Goal: Task Accomplishment & Management: Manage account settings

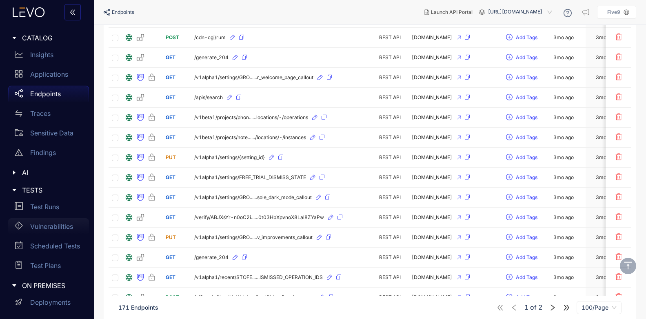
scroll to position [17, 0]
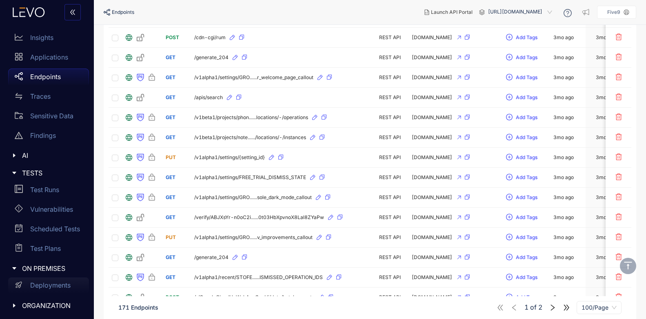
click at [48, 283] on p "Deployments" at bounding box center [50, 285] width 40 height 7
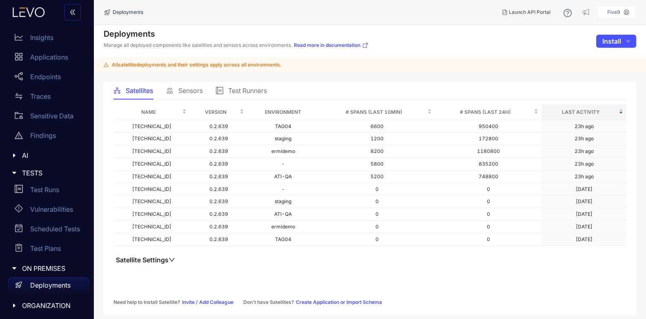
click at [181, 90] on span "Sensors" at bounding box center [190, 90] width 24 height 7
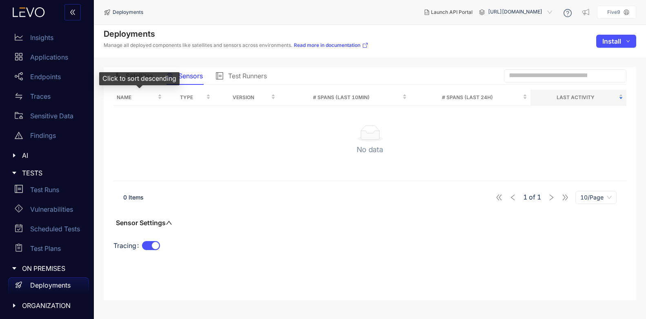
click at [147, 79] on div "Click to sort descending" at bounding box center [139, 78] width 80 height 13
click at [144, 78] on span "Satellites" at bounding box center [139, 75] width 27 height 7
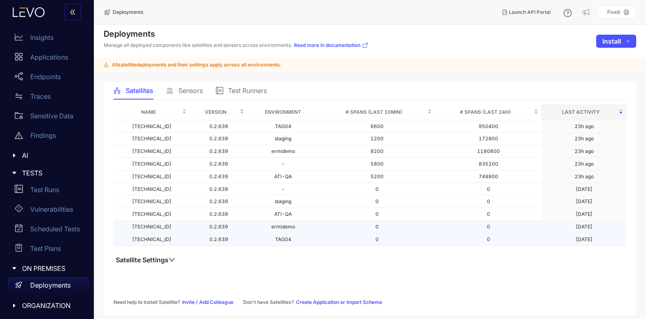
click at [279, 240] on td "TAG04" at bounding box center [283, 240] width 72 height 13
click at [268, 238] on td "TAG04" at bounding box center [283, 240] width 72 height 13
click at [153, 238] on td "10.4.1.26" at bounding box center [151, 240] width 76 height 13
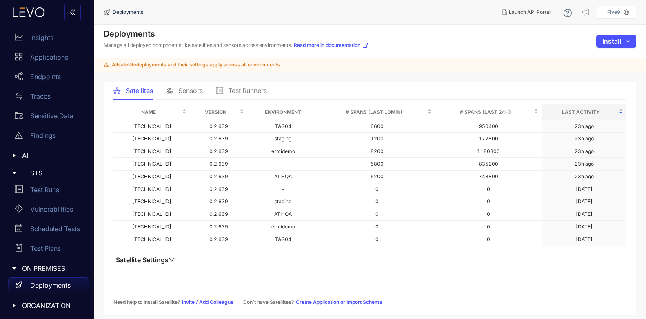
click at [193, 93] on span "Sensors" at bounding box center [190, 90] width 24 height 7
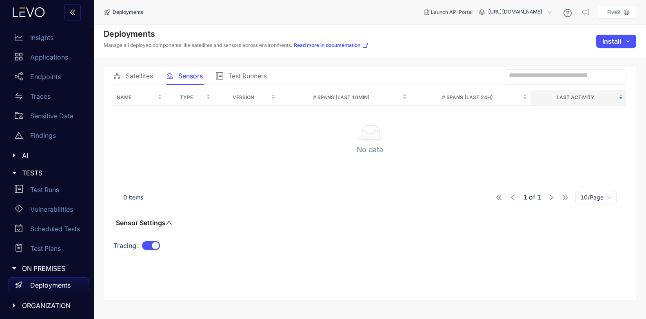
click at [141, 75] on span "Satellites" at bounding box center [139, 75] width 27 height 7
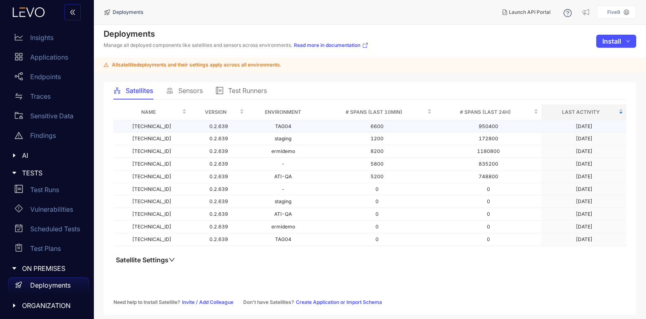
click at [268, 123] on td "TAG04" at bounding box center [283, 126] width 72 height 13
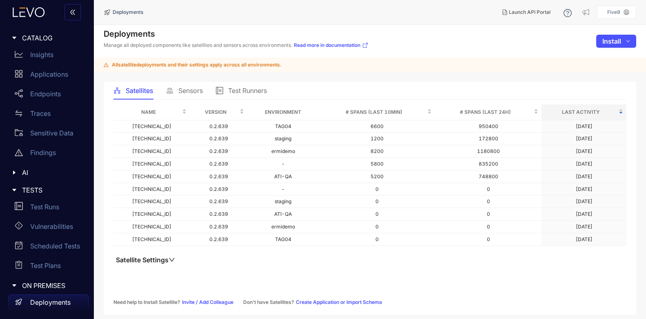
click at [15, 189] on icon "caret-right" at bounding box center [14, 190] width 4 height 2
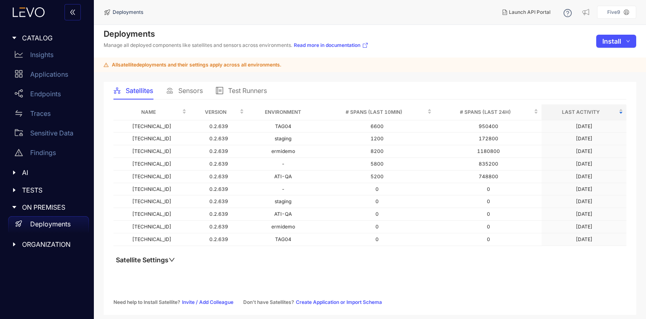
click at [17, 187] on icon "caret-right" at bounding box center [14, 190] width 6 height 6
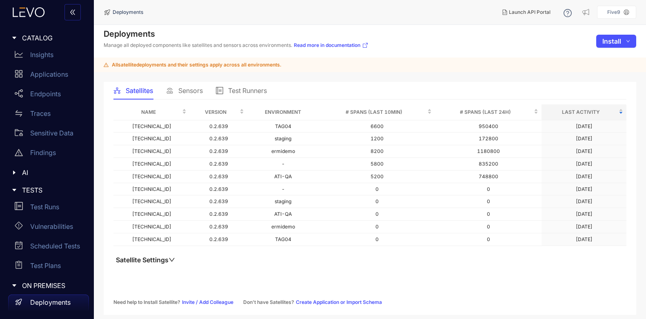
click at [16, 187] on span "caret-right" at bounding box center [14, 190] width 6 height 6
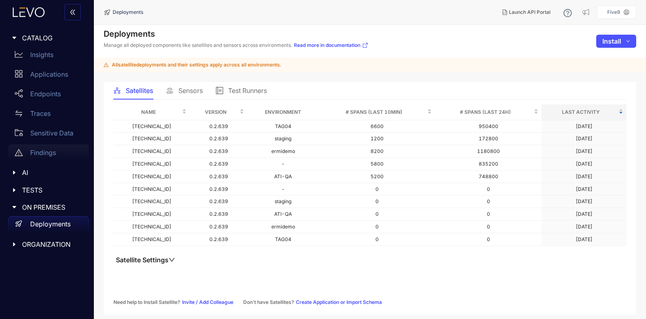
click at [49, 153] on p "Findings" at bounding box center [43, 152] width 26 height 7
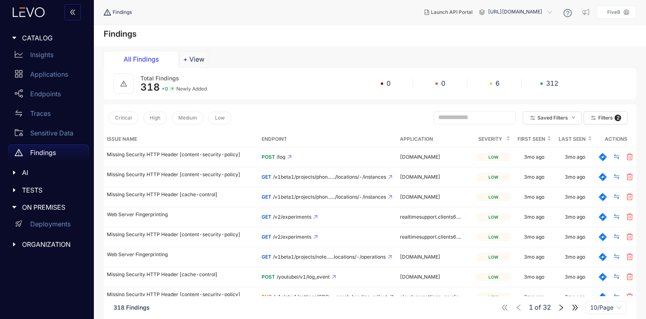
click at [522, 12] on span "[URL][DOMAIN_NAME]" at bounding box center [521, 12] width 66 height 13
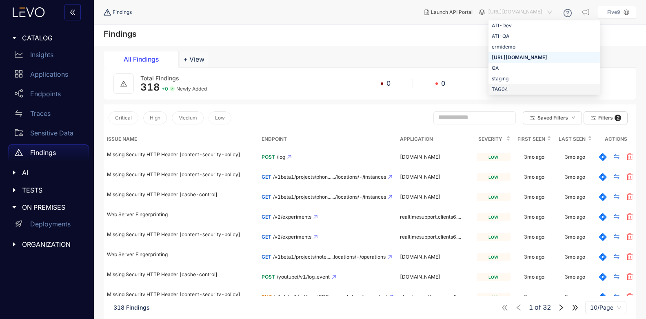
click at [492, 89] on div "TAG04" at bounding box center [544, 89] width 105 height 9
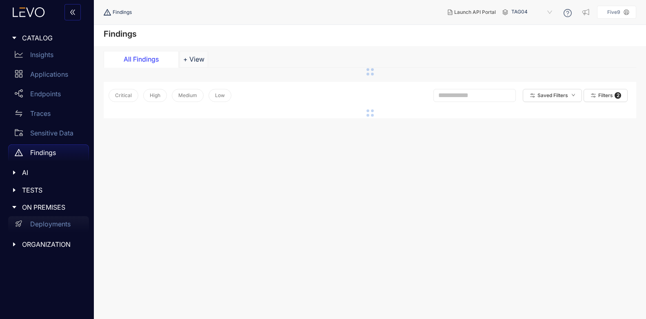
click at [51, 228] on div "Deployments" at bounding box center [48, 224] width 81 height 16
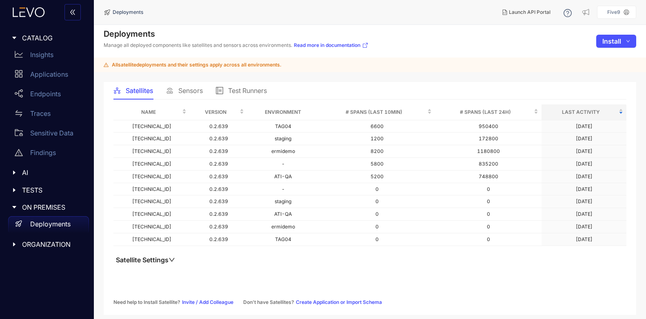
click at [177, 96] on div "Sensors" at bounding box center [184, 90] width 37 height 17
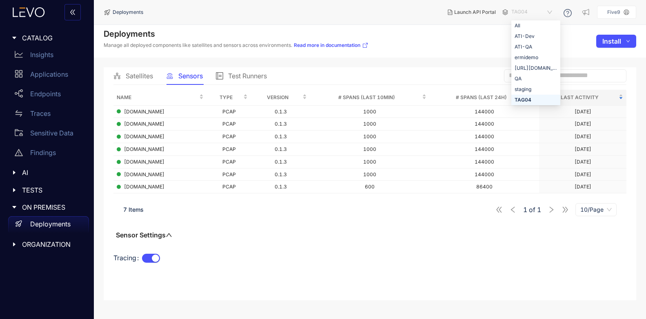
click at [529, 17] on span "TAG04" at bounding box center [533, 12] width 42 height 13
click at [541, 67] on div "[URL][DOMAIN_NAME]" at bounding box center [536, 68] width 42 height 9
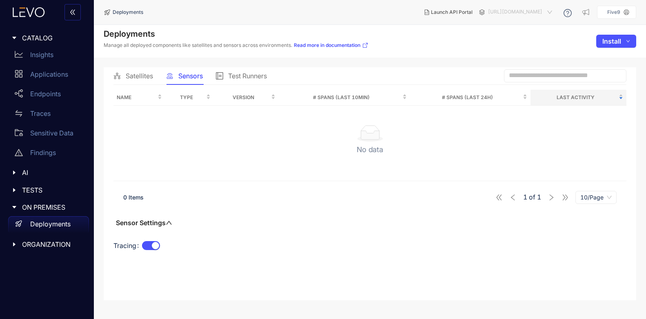
click at [521, 14] on span "[URL][DOMAIN_NAME]" at bounding box center [521, 12] width 66 height 13
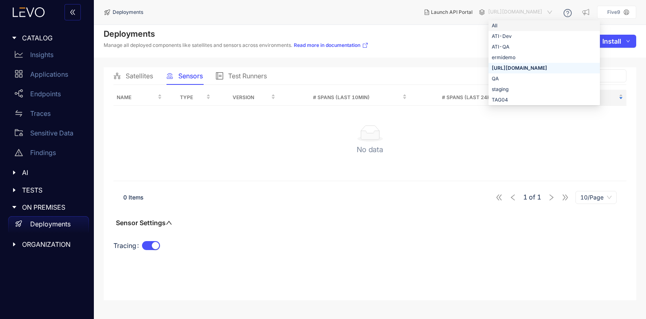
click at [492, 24] on div "All" at bounding box center [544, 25] width 105 height 9
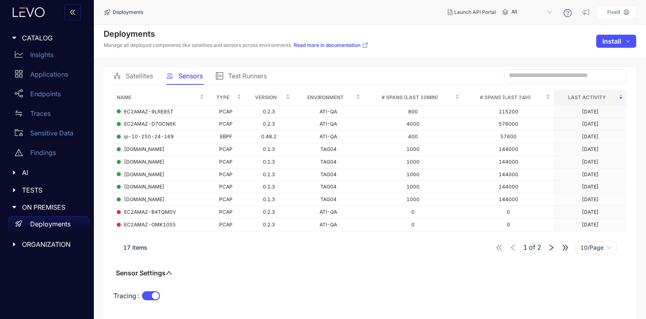
click at [553, 249] on icon "right" at bounding box center [551, 247] width 7 height 7
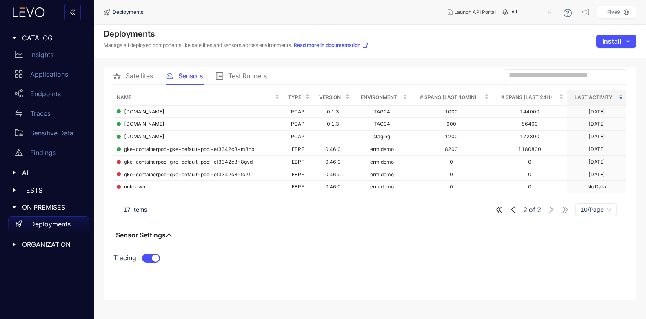
click at [516, 209] on icon "left" at bounding box center [512, 209] width 7 height 7
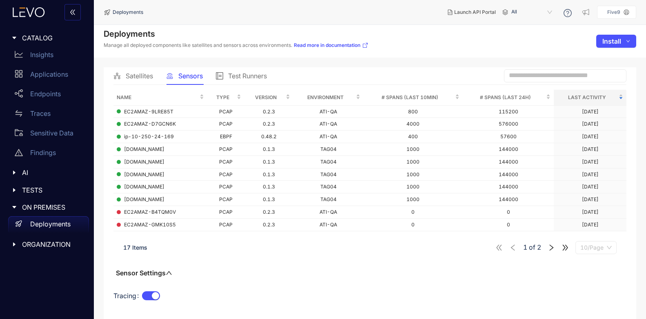
click at [589, 247] on span "10/Page" at bounding box center [596, 248] width 31 height 12
drag, startPoint x: 592, startPoint y: 196, endPoint x: 596, endPoint y: 203, distance: 8.1
click at [596, 203] on div "5/Page 10/Page 20/Page 50/Page 100/Page" at bounding box center [596, 205] width 41 height 65
click at [596, 202] on div "20/Page" at bounding box center [596, 205] width 31 height 9
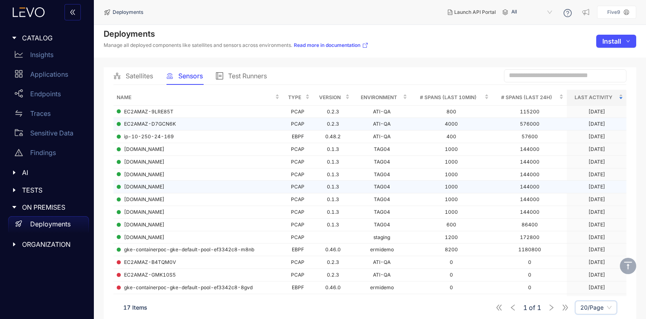
scroll to position [61, 0]
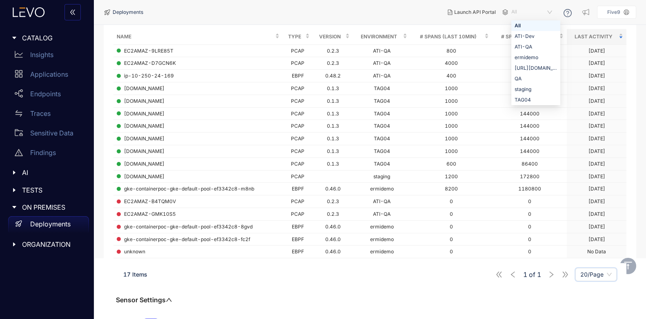
click at [522, 15] on span "All" at bounding box center [533, 12] width 42 height 13
click at [526, 11] on span "All" at bounding box center [533, 12] width 42 height 13
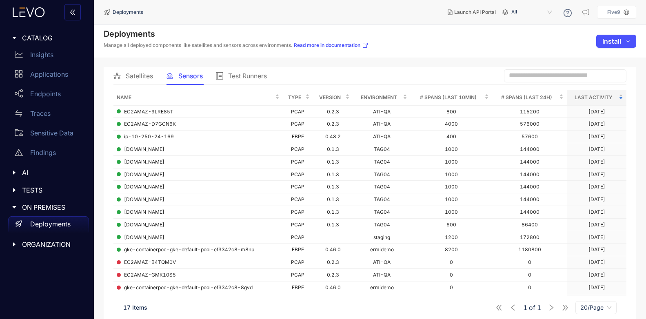
click at [632, 13] on aside "Five9" at bounding box center [616, 12] width 39 height 13
click at [620, 14] on p "Five9" at bounding box center [613, 12] width 13 height 6
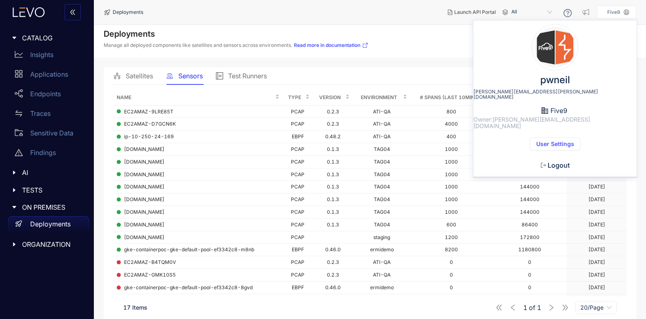
click at [561, 141] on span "User Settings" at bounding box center [555, 144] width 38 height 7
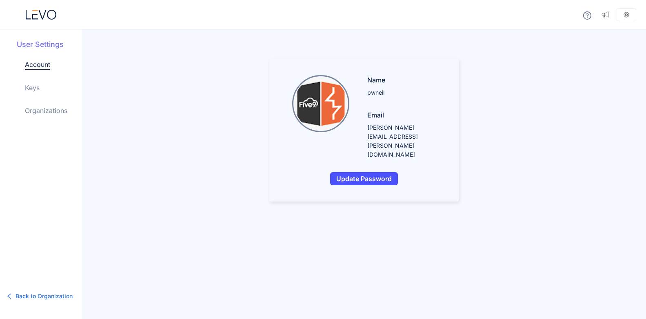
click at [38, 91] on link "Keys" at bounding box center [32, 88] width 15 height 10
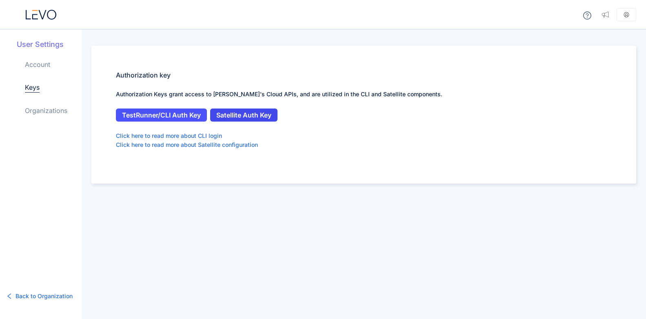
click at [247, 115] on span "Satellite Auth Key" at bounding box center [243, 114] width 55 height 7
click at [255, 113] on span "Satellite Auth Key" at bounding box center [243, 114] width 55 height 7
click at [38, 18] on icon at bounding box center [41, 15] width 31 height 10
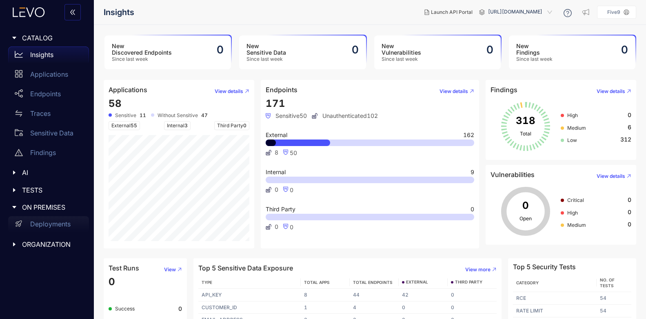
click at [46, 225] on p "Deployments" at bounding box center [50, 223] width 40 height 7
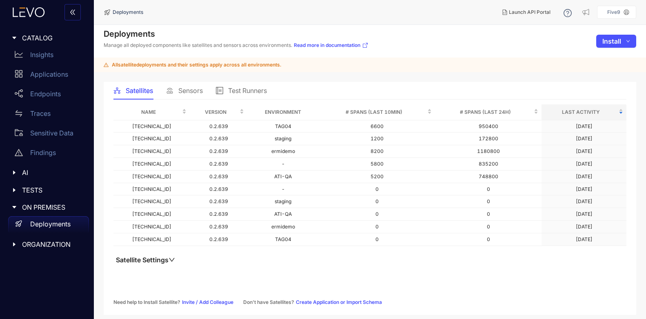
click at [408, 53] on div "Deployments Manage all deployed components like satellites and sensors across e…" at bounding box center [370, 41] width 552 height 33
drag, startPoint x: 156, startPoint y: 127, endPoint x: 127, endPoint y: 126, distance: 29.4
click at [127, 126] on td "10.4.0.26" at bounding box center [151, 126] width 76 height 13
copy td "10.4.0.26"
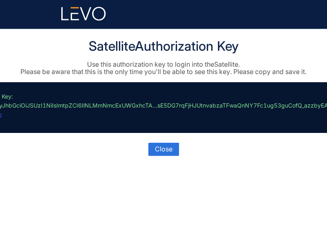
click at [165, 105] on p "// Key: eyJhbGciOiJSUzI1NiIsImtpZCI6IlNLMmNmcExUWGxhcTA...sE5DG7rqFjHJUtnvabzaT…" at bounding box center [162, 107] width 332 height 31
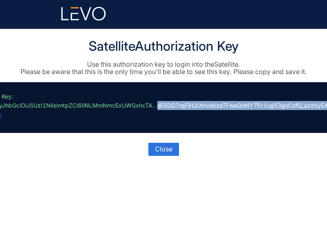
click at [165, 105] on p "// Key: eyJhbGciOiJSUzI1NiIsImtpZCI6IlNLMmNmcExUWGxhcTA...sE5DG7rqFjHJUtnvabzaT…" at bounding box center [162, 107] width 332 height 31
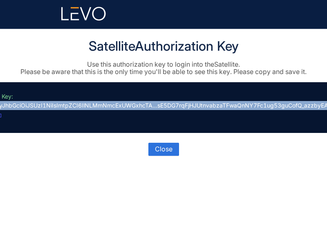
click at [165, 105] on p "// Key: eyJhbGciOiJSUzI1NiIsImtpZCI6IlNLMmNmcExUWGxhcTA...sE5DG7rqFjHJUtnvabzaT…" at bounding box center [162, 107] width 332 height 31
copy p "eyJhbGciOiJSUzI1NiIsImtpZCI6IlNLMmNmcExUWGxhcTA...sE5DG7rqFjHJUtnvabzaTFwaQnNY7…"
click at [165, 149] on span "Close" at bounding box center [164, 148] width 18 height 7
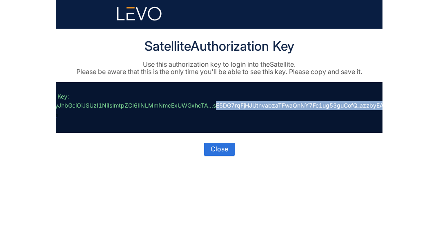
scroll to position [0, 24]
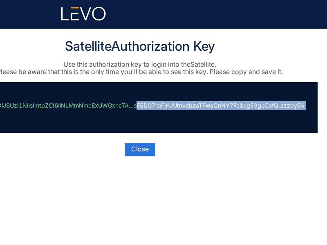
drag, startPoint x: 159, startPoint y: 105, endPoint x: 394, endPoint y: 113, distance: 235.7
click at [326, 113] on html "Satellite Authorization Key Use this authorization key to login into the Satell…" at bounding box center [163, 122] width 327 height 245
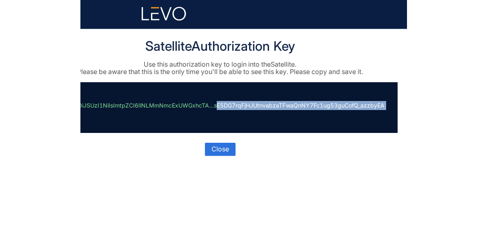
scroll to position [0, 0]
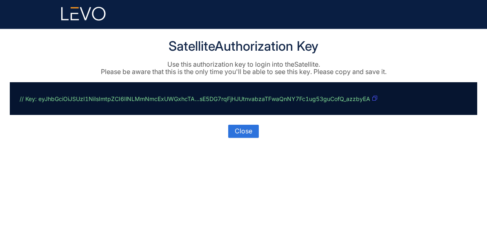
click at [326, 100] on p "// Key: eyJhbGciOiJSUzI1NiIsImtpZCI6IlNLMmNmcExUWGxhcTA...sE5DG7rqFjHJUtnvabzaT…" at bounding box center [242, 98] width 445 height 13
click at [326, 97] on icon "button" at bounding box center [374, 98] width 5 height 5
click at [249, 129] on span "Close" at bounding box center [244, 130] width 18 height 7
